Goal: Task Accomplishment & Management: Complete application form

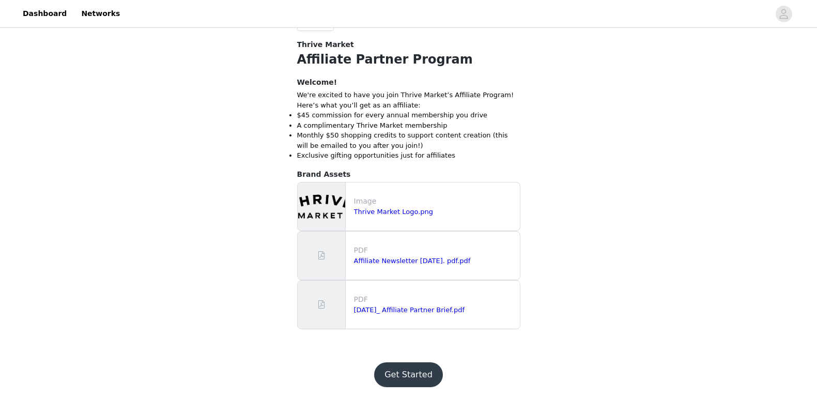
scroll to position [269, 0]
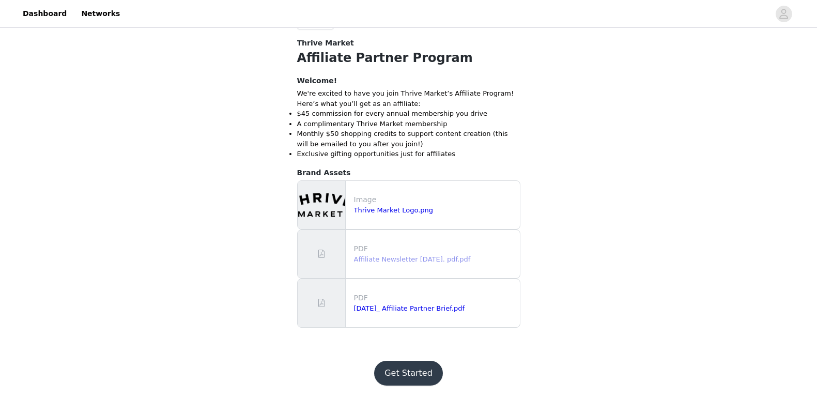
click at [415, 256] on link "Affiliate Newsletter [DATE]. pdf.pdf" at bounding box center [412, 259] width 117 height 8
click at [413, 369] on button "Get Started" at bounding box center [408, 373] width 69 height 25
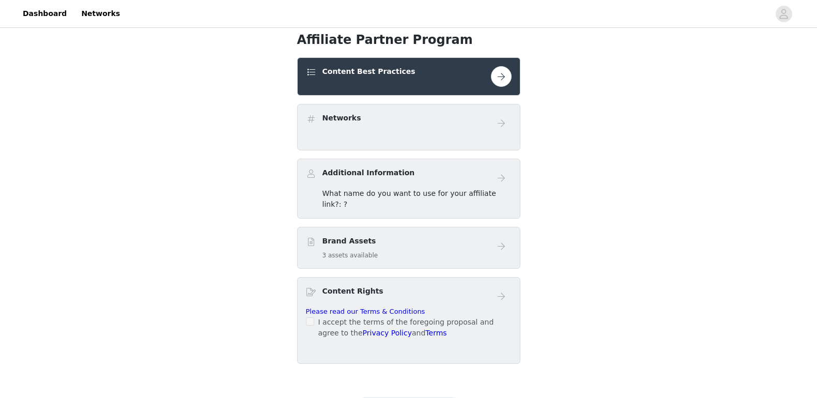
scroll to position [247, 0]
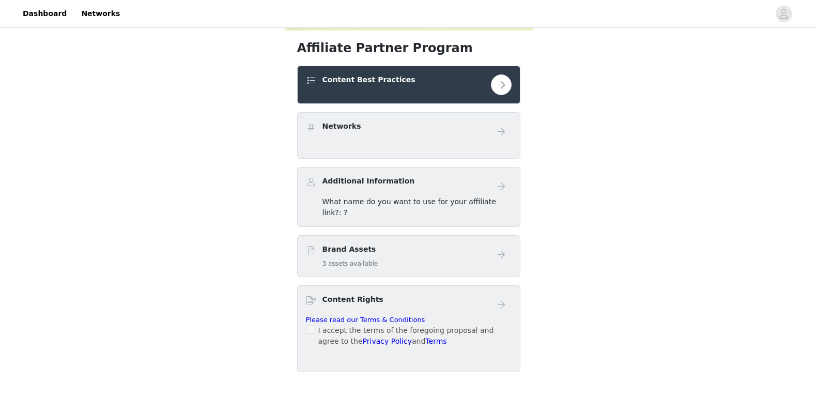
click at [501, 80] on button "button" at bounding box center [501, 84] width 21 height 21
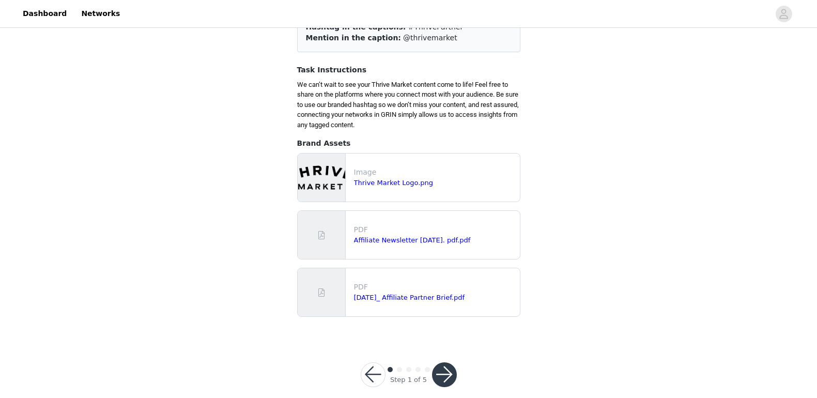
scroll to position [112, 0]
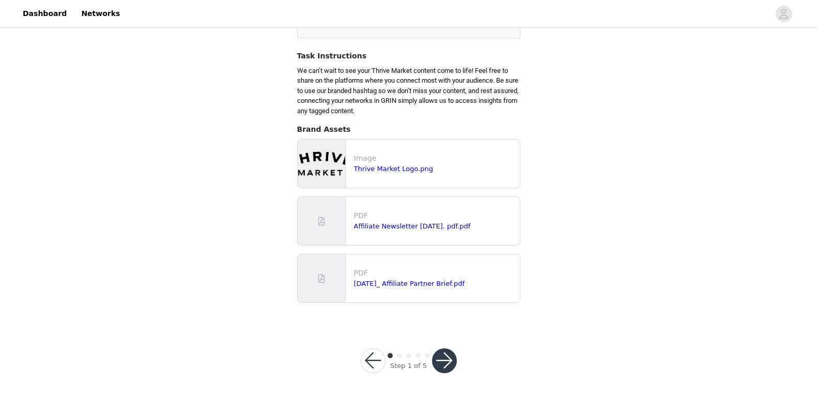
click at [443, 360] on button "button" at bounding box center [444, 360] width 25 height 25
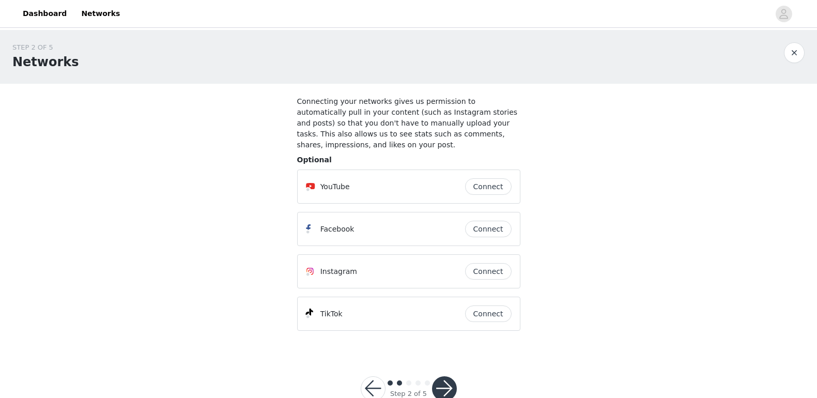
click at [484, 305] on button "Connect" at bounding box center [488, 313] width 46 height 17
click at [497, 178] on button "Connect" at bounding box center [488, 186] width 46 height 17
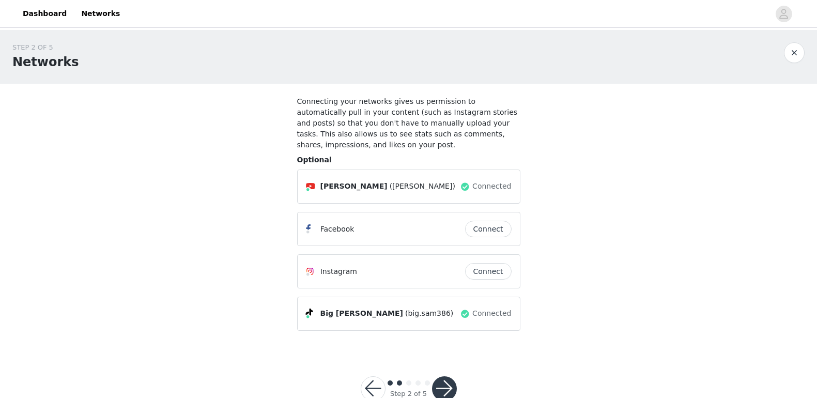
click at [446, 379] on button "button" at bounding box center [444, 388] width 25 height 25
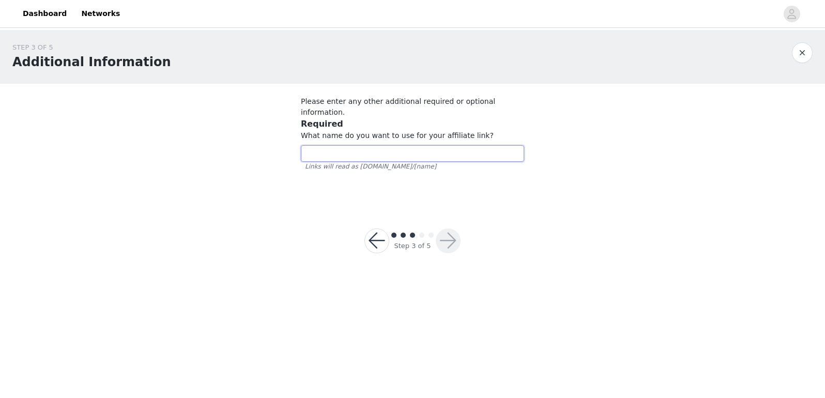
click at [362, 145] on input "text" at bounding box center [412, 153] width 223 height 17
click at [382, 145] on input "text" at bounding box center [412, 153] width 223 height 17
type input "SnackStack"
click at [407, 204] on footer "Step 3 of 5" at bounding box center [412, 241] width 146 height 74
click at [449, 228] on button "button" at bounding box center [448, 240] width 25 height 25
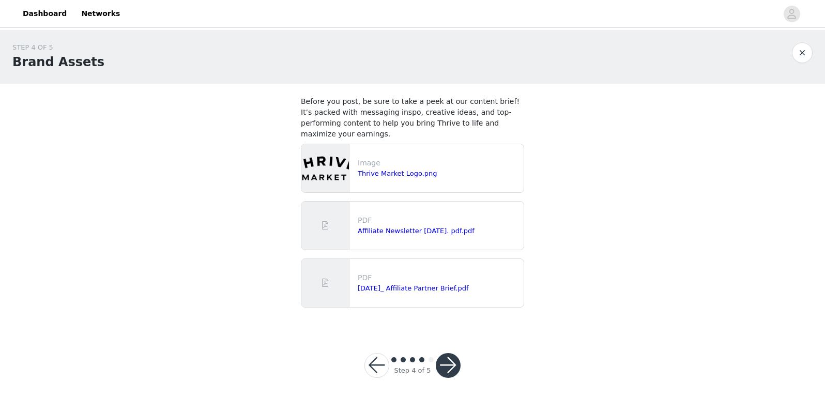
click at [449, 355] on button "button" at bounding box center [448, 365] width 25 height 25
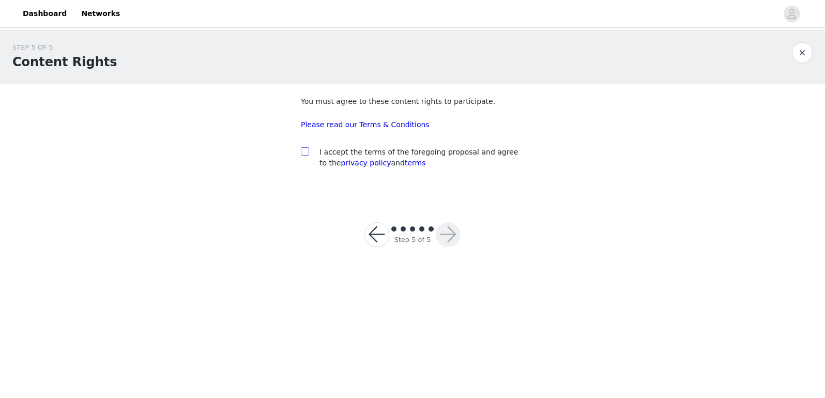
click at [304, 149] on input "checkbox" at bounding box center [304, 150] width 7 height 7
checkbox input "true"
click at [447, 231] on button "button" at bounding box center [448, 234] width 25 height 25
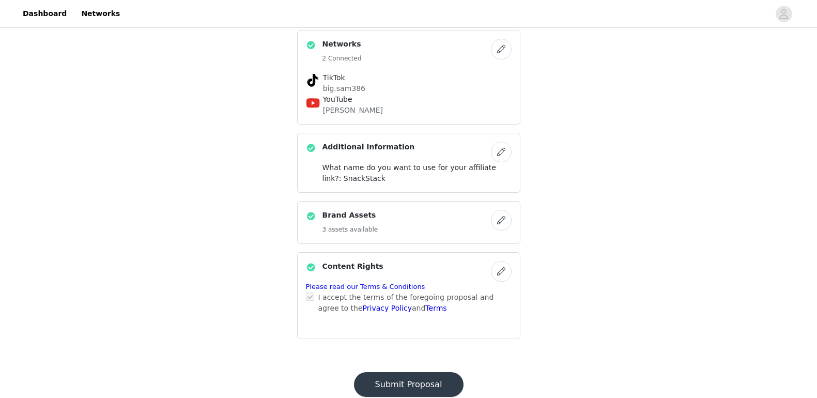
scroll to position [363, 0]
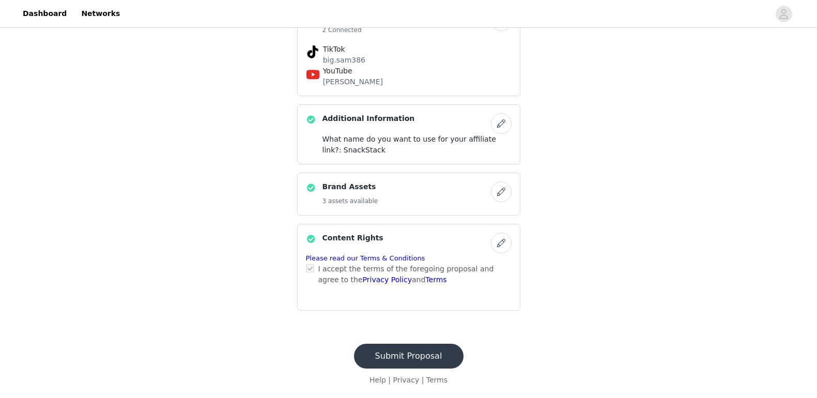
click at [406, 352] on button "Submit Proposal" at bounding box center [409, 356] width 110 height 25
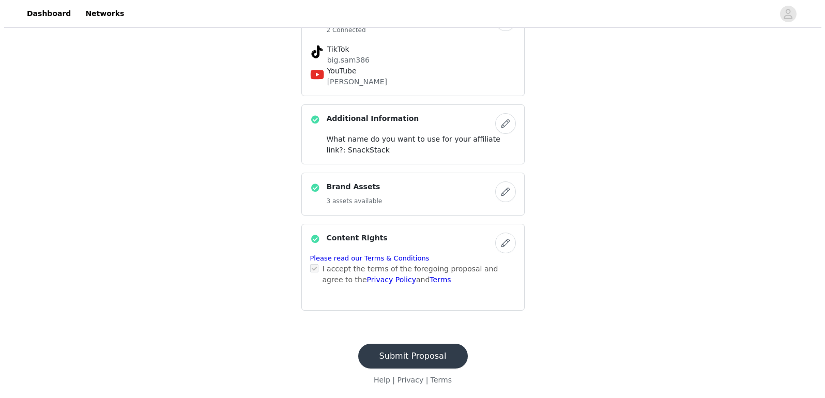
scroll to position [0, 0]
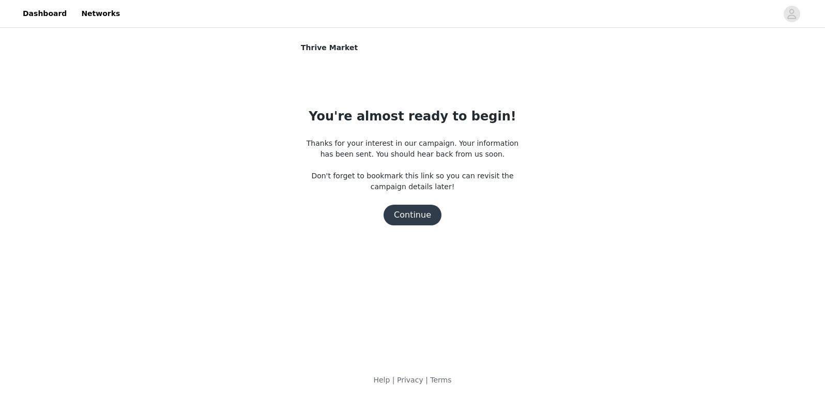
click at [410, 216] on button "Continue" at bounding box center [412, 215] width 58 height 21
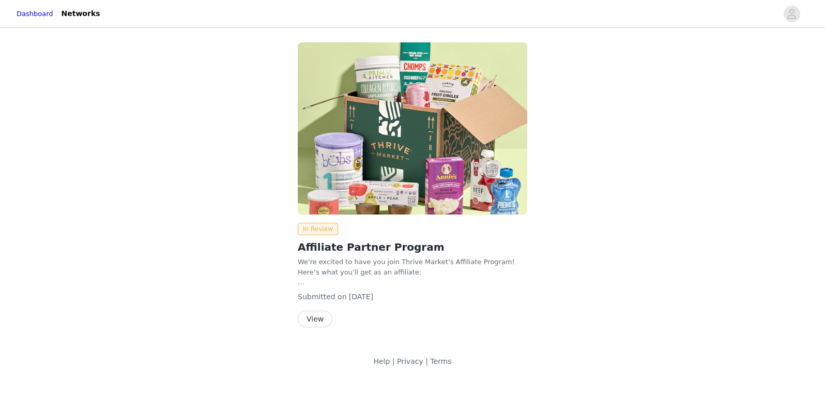
click at [316, 319] on button "View" at bounding box center [315, 318] width 35 height 17
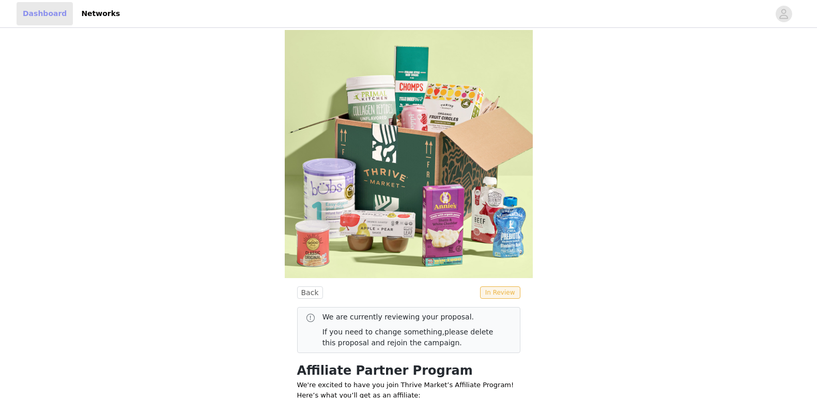
click at [48, 13] on link "Dashboard" at bounding box center [45, 13] width 56 height 23
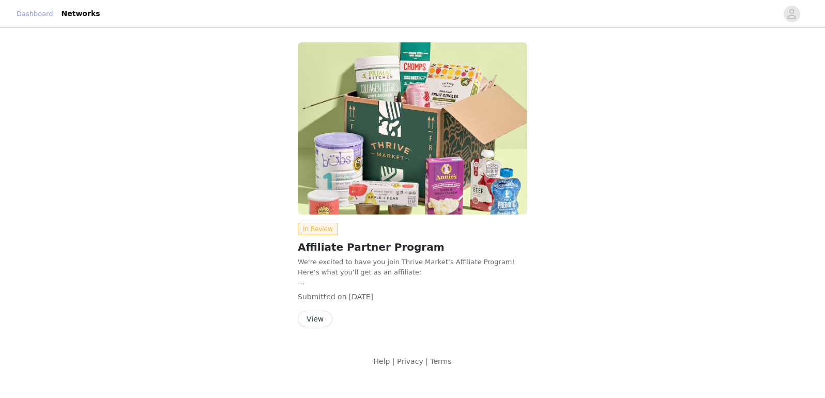
click at [36, 14] on link "Dashboard" at bounding box center [35, 14] width 37 height 10
click at [91, 12] on link "Networks" at bounding box center [80, 13] width 51 height 23
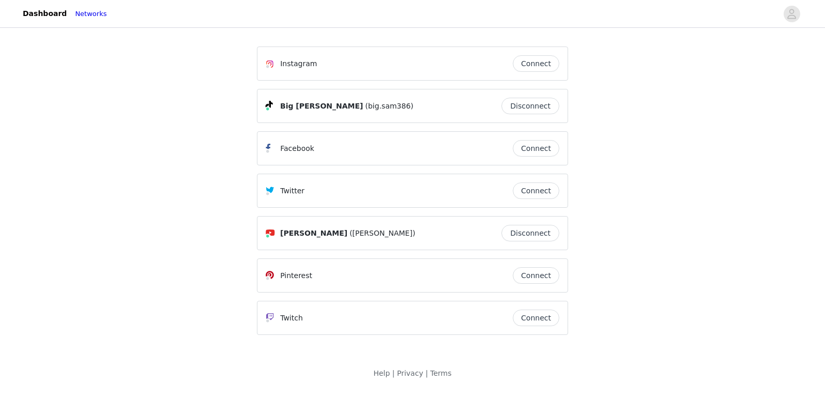
click at [542, 188] on button "Connect" at bounding box center [535, 190] width 46 height 17
click at [48, 18] on link "Dashboard" at bounding box center [45, 13] width 56 height 23
